Goal: Information Seeking & Learning: Check status

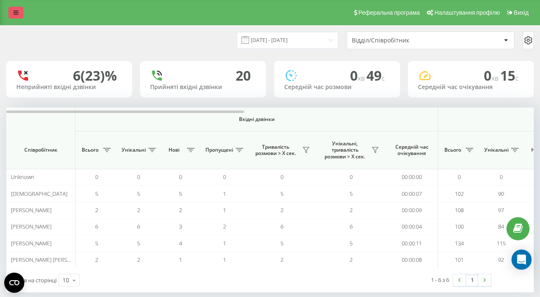
click at [10, 15] on link at bounding box center [15, 13] width 15 height 12
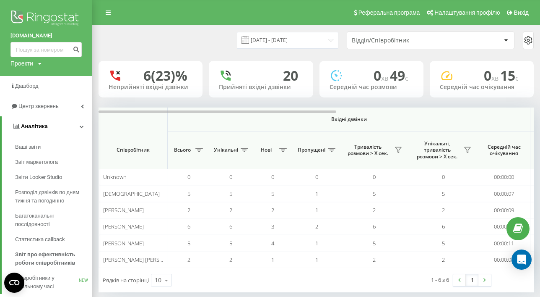
click at [23, 129] on span "Аналiтика" at bounding box center [34, 126] width 27 height 6
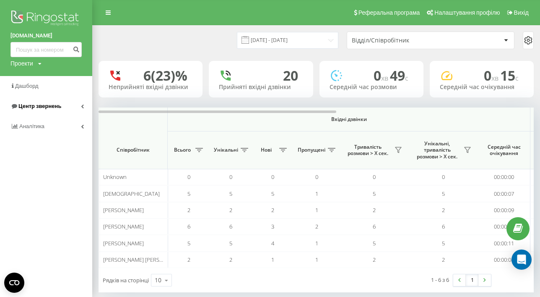
click at [38, 105] on span "Центр звернень" at bounding box center [39, 106] width 43 height 6
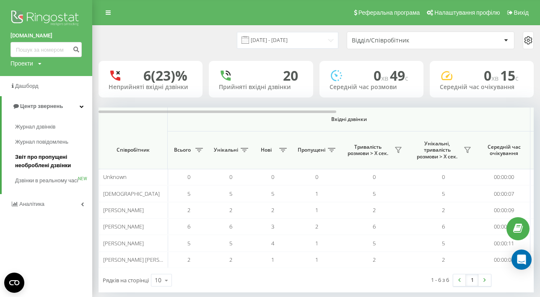
click at [45, 159] on span "Звіт про пропущені необроблені дзвінки" at bounding box center [51, 161] width 73 height 17
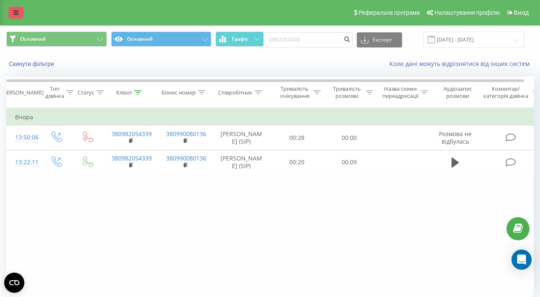
click at [13, 11] on icon at bounding box center [15, 13] width 5 height 6
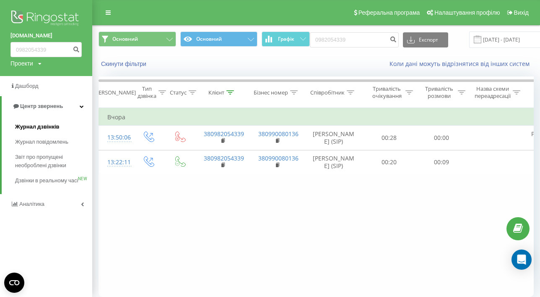
click at [30, 126] on span "Журнал дзвінків" at bounding box center [37, 126] width 44 height 8
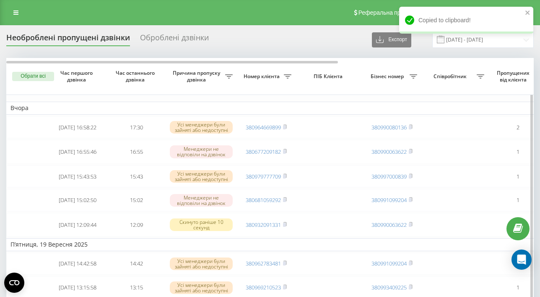
click at [413, 74] on icon at bounding box center [414, 76] width 8 height 4
click at [399, 126] on input "text" at bounding box center [413, 127] width 95 height 15
type input "380990080136"
click button "OK" at bounding box center [442, 144] width 36 height 10
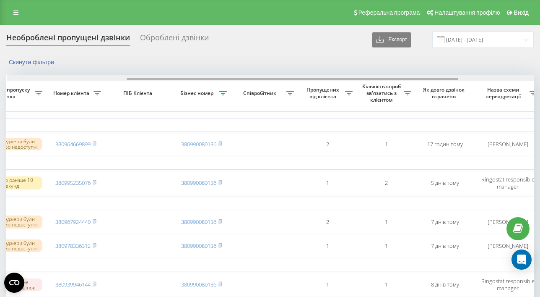
scroll to position [0, 190]
drag, startPoint x: 298, startPoint y: 79, endPoint x: 418, endPoint y: 66, distance: 120.3
